Goal: Communication & Community: Answer question/provide support

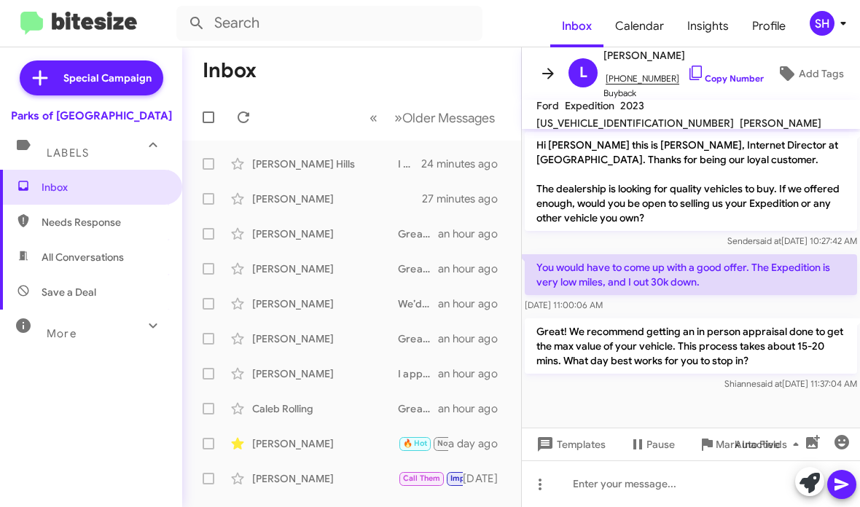
click at [538, 69] on span at bounding box center [547, 73] width 29 height 17
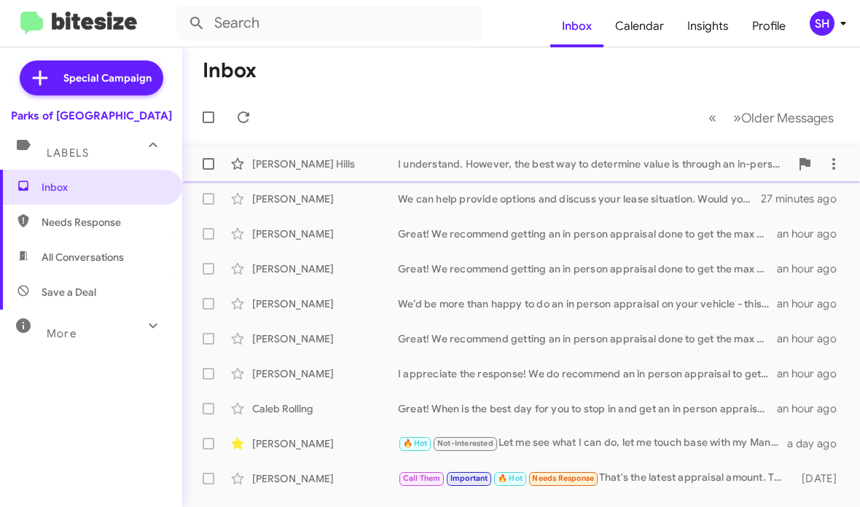
click at [463, 162] on div "I understand. However, the best way to determine value is through an in-person …" at bounding box center [594, 164] width 392 height 15
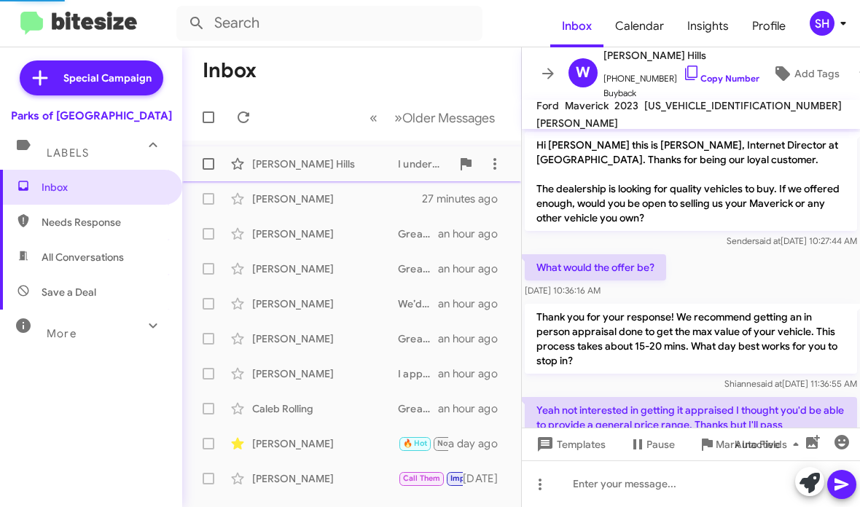
scroll to position [127, 0]
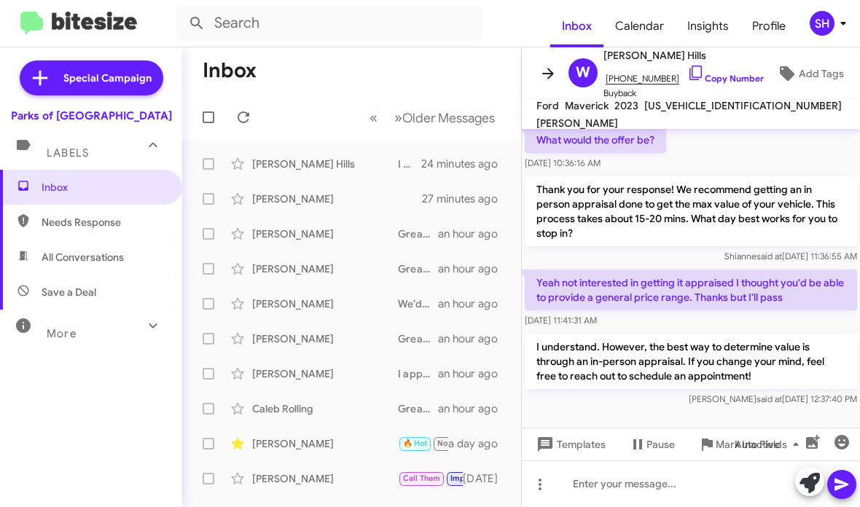
click at [544, 76] on icon at bounding box center [547, 73] width 17 height 17
